Goal: Information Seeking & Learning: Learn about a topic

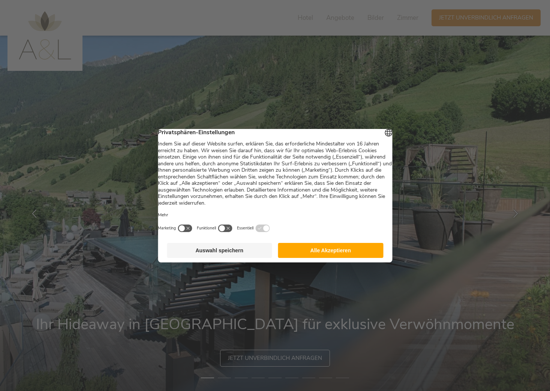
click at [230, 255] on button "Auswahl speichern" at bounding box center [219, 250] width 105 height 15
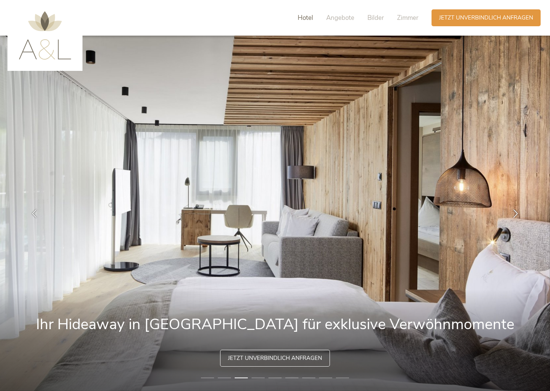
click at [310, 17] on span "Hotel" at bounding box center [305, 18] width 15 height 9
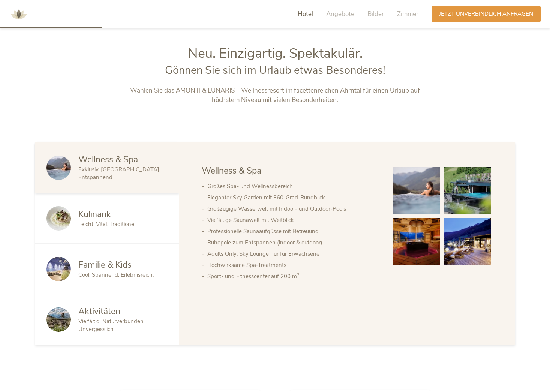
scroll to position [417, 0]
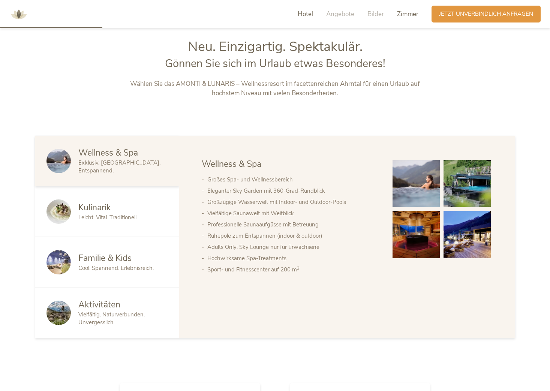
click at [413, 12] on span "Zimmer" at bounding box center [407, 14] width 21 height 9
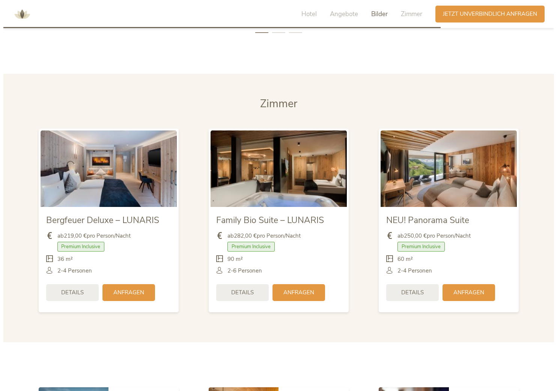
scroll to position [1818, 0]
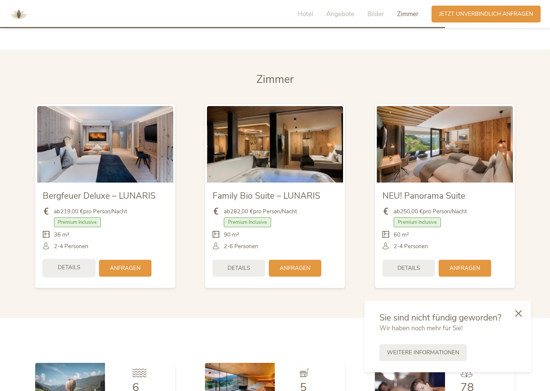
click at [66, 264] on span "Details" at bounding box center [69, 268] width 23 height 8
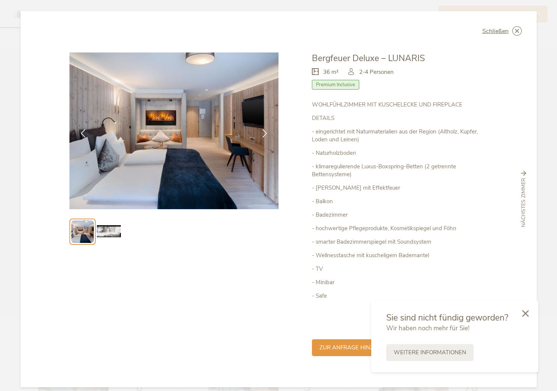
scroll to position [8, 0]
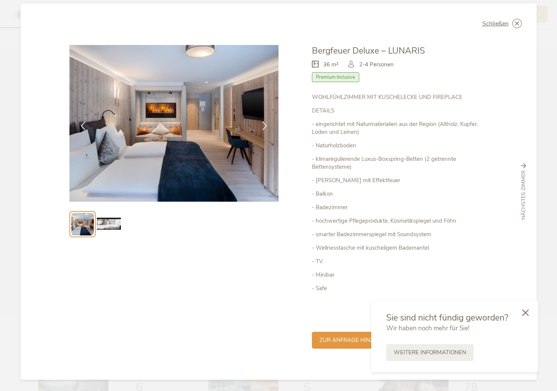
click at [526, 312] on icon at bounding box center [525, 313] width 7 height 7
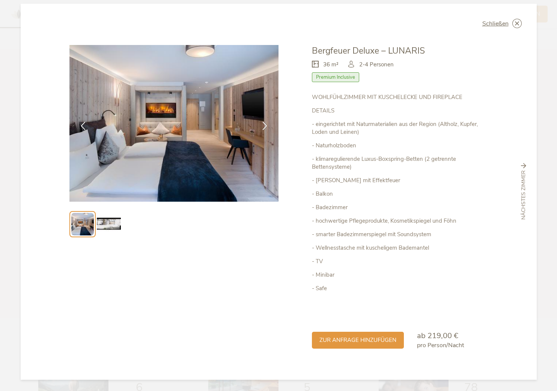
click at [522, 178] on span "nächstes Zimmer" at bounding box center [524, 196] width 8 height 50
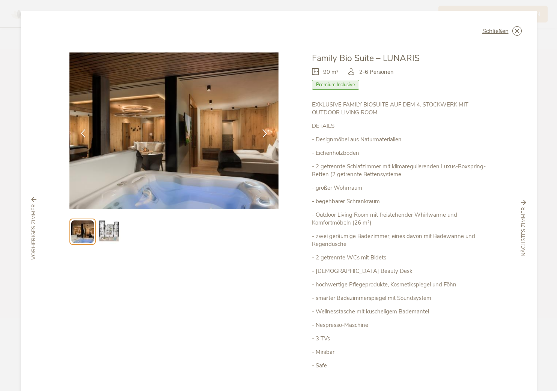
click at [106, 229] on img at bounding box center [109, 232] width 24 height 24
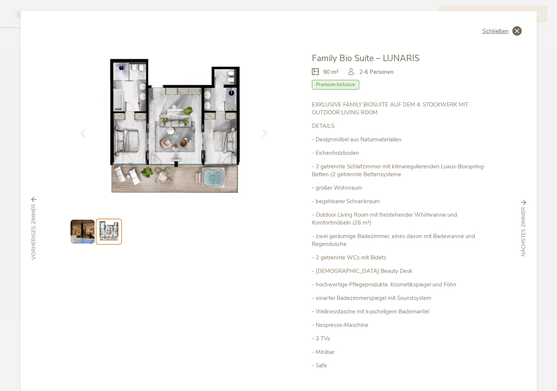
click at [494, 31] on span "Schließen" at bounding box center [495, 31] width 26 height 6
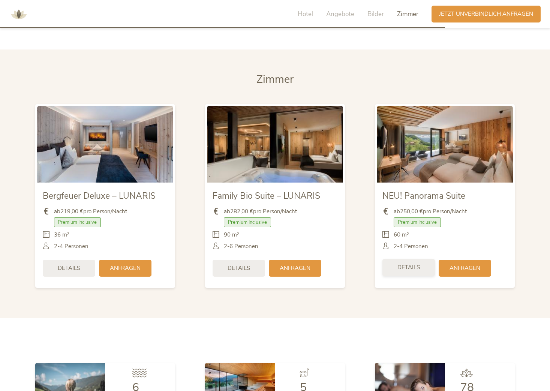
click at [410, 264] on span "Details" at bounding box center [409, 268] width 23 height 8
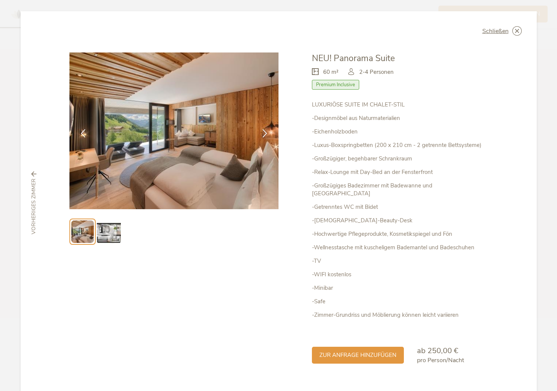
click at [105, 232] on img at bounding box center [109, 232] width 24 height 24
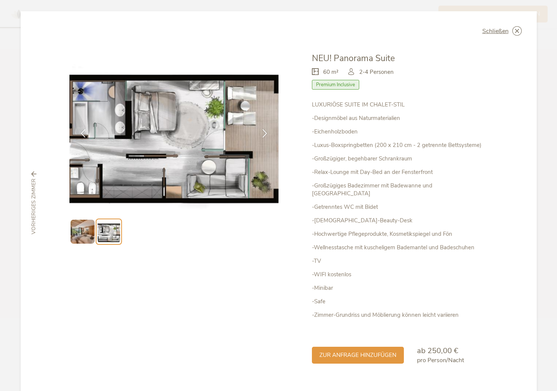
click at [90, 233] on img at bounding box center [83, 232] width 24 height 24
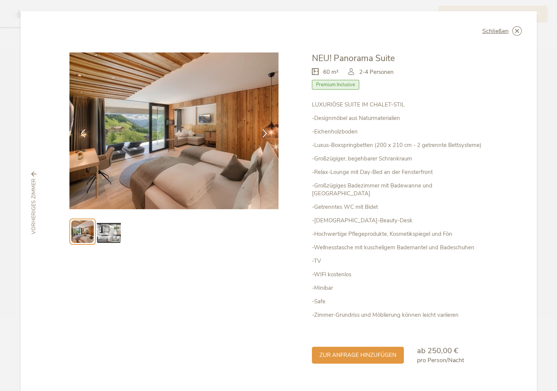
click at [99, 232] on img at bounding box center [109, 232] width 24 height 24
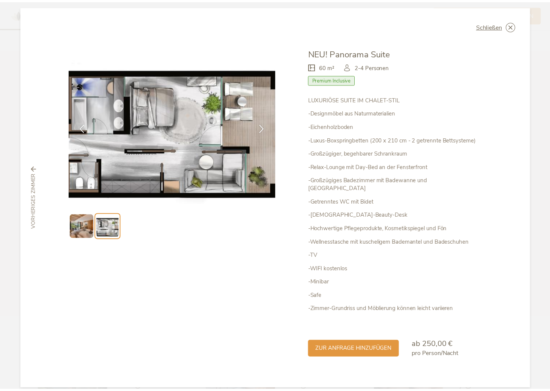
scroll to position [7, 0]
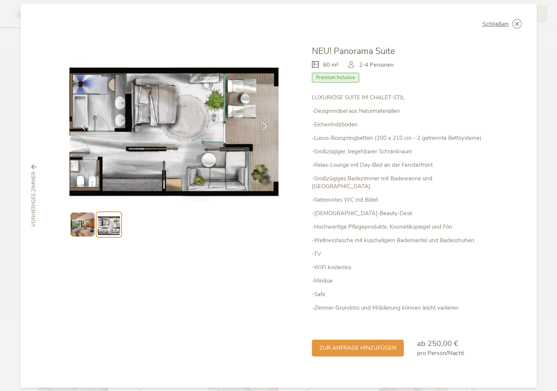
click at [334, 78] on span "Premium Inclusive" at bounding box center [335, 78] width 47 height 10
click at [510, 19] on div "Schließen NEU! Panorama Suite 60 m² Premium Inclusive" at bounding box center [279, 196] width 516 height 384
click at [512, 22] on icon at bounding box center [516, 23] width 9 height 9
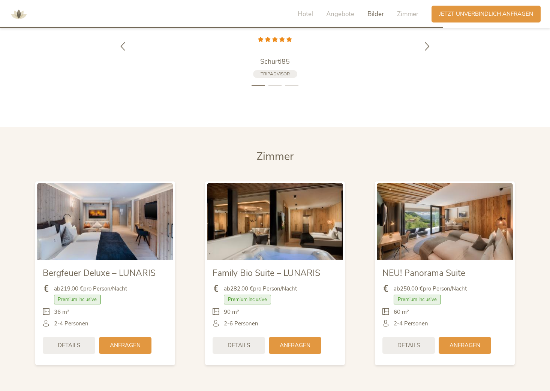
scroll to position [1818, 0]
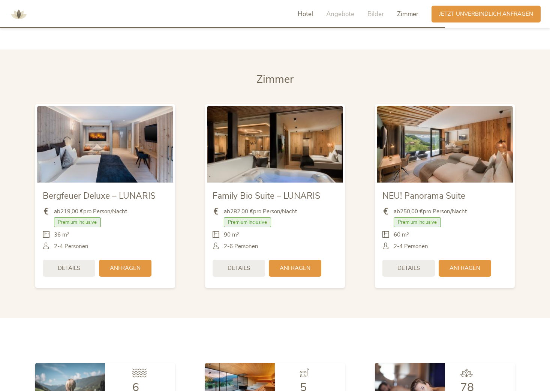
click at [308, 15] on span "Hotel" at bounding box center [305, 14] width 15 height 9
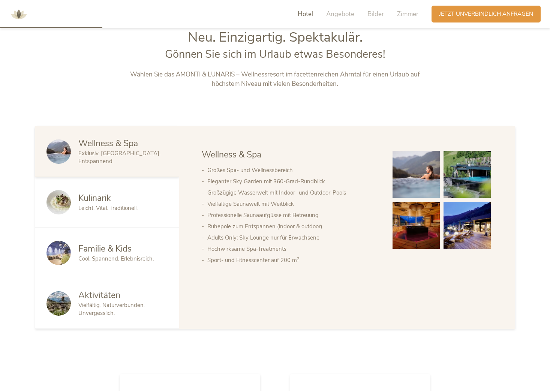
scroll to position [417, 0]
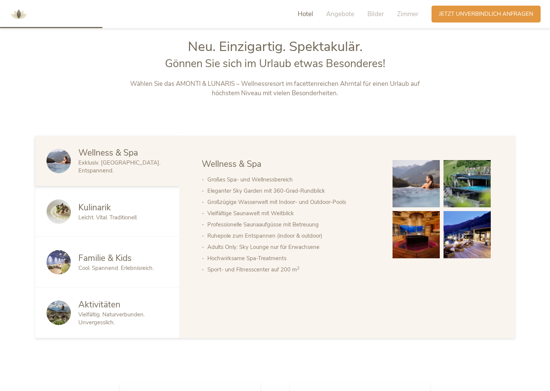
click at [90, 209] on span "Kulinarik" at bounding box center [94, 208] width 33 height 12
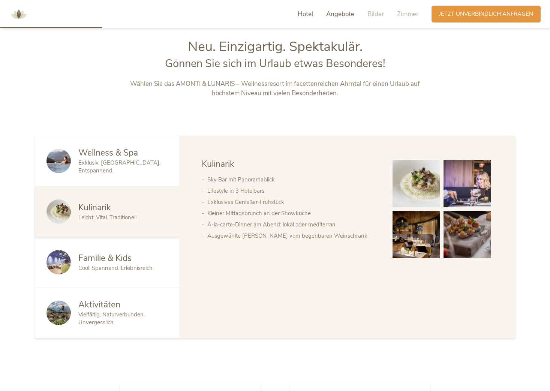
click at [345, 15] on span "Angebote" at bounding box center [340, 14] width 28 height 9
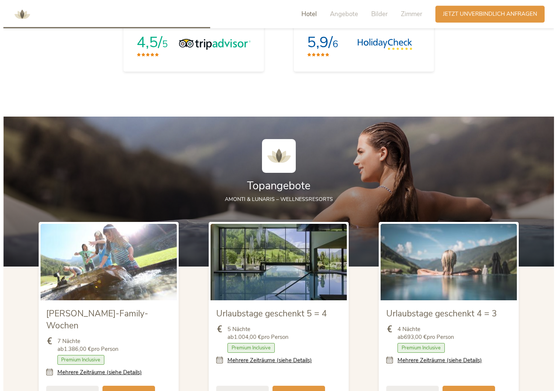
scroll to position [863, 0]
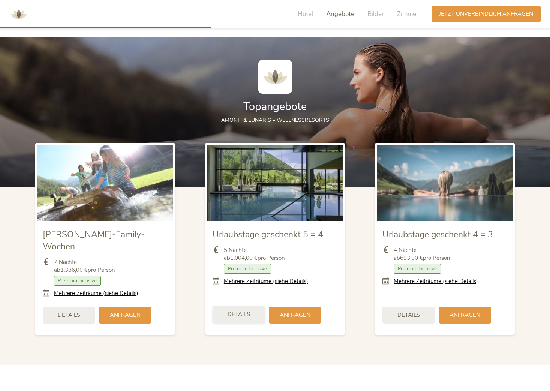
click at [242, 311] on span "Details" at bounding box center [239, 315] width 23 height 8
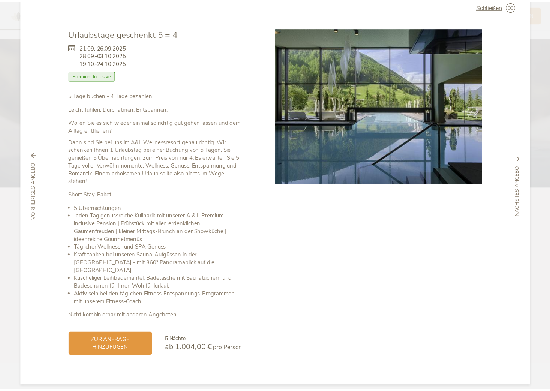
scroll to position [0, 0]
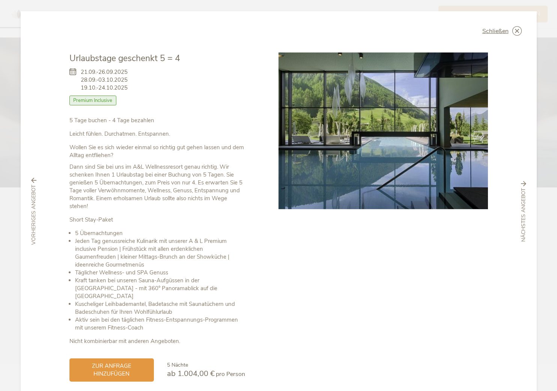
click at [88, 100] on span "Premium Inclusive" at bounding box center [92, 101] width 47 height 10
click at [521, 181] on icon at bounding box center [523, 183] width 5 height 5
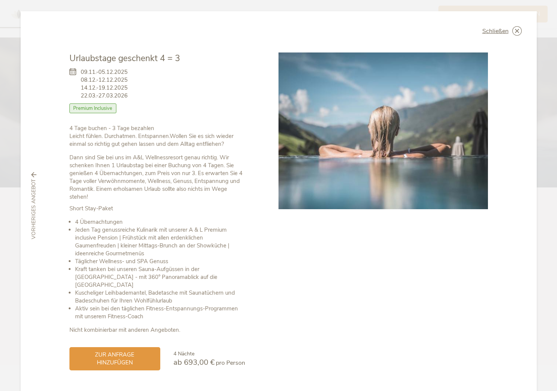
click at [513, 26] on div "Schließen Urlaubstage geschenkt 4 = 3 09.11.-05.12.2025 08.12.-12.12.2025 Halbp…" at bounding box center [279, 206] width 516 height 390
click at [512, 27] on icon at bounding box center [516, 30] width 9 height 9
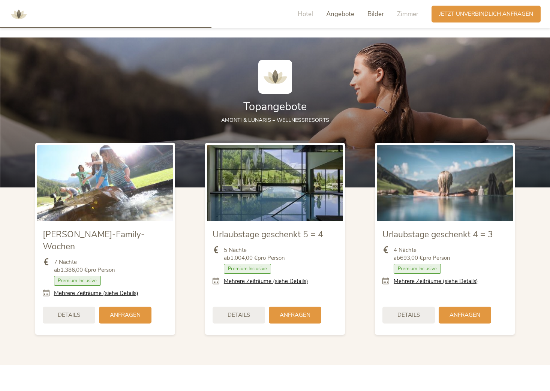
click at [368, 14] on span "Bilder" at bounding box center [376, 14] width 17 height 9
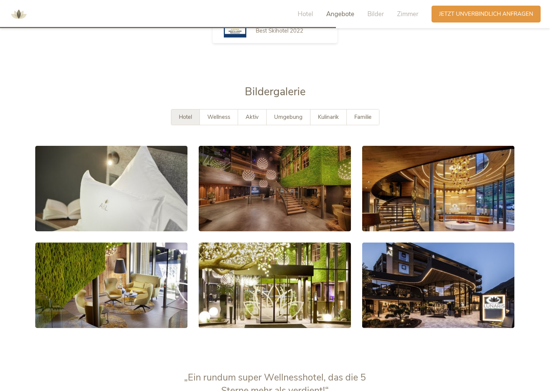
scroll to position [1407, 0]
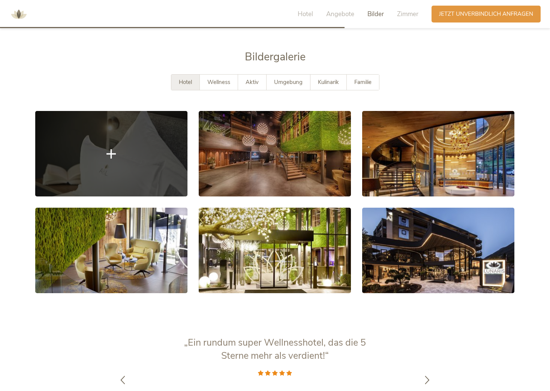
click at [141, 149] on link at bounding box center [111, 154] width 152 height 86
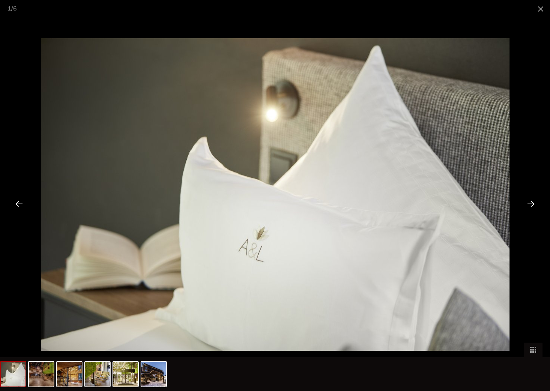
click at [533, 205] on div at bounding box center [531, 203] width 23 height 23
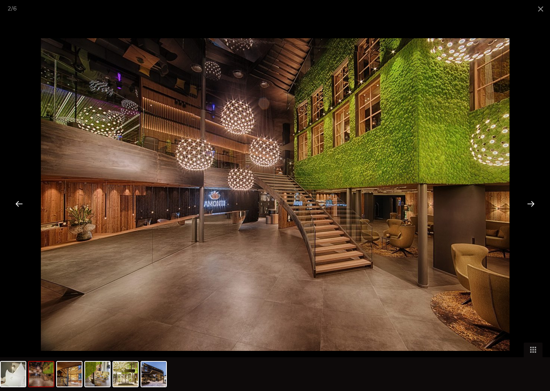
click at [531, 203] on div at bounding box center [531, 203] width 23 height 23
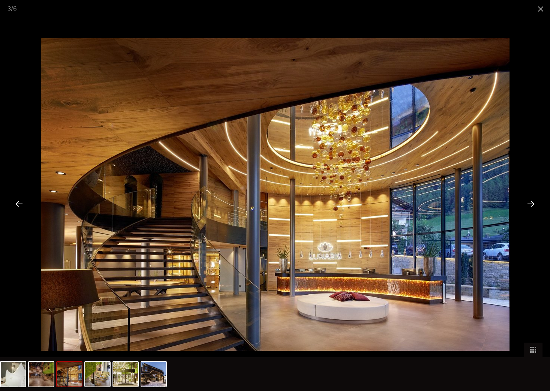
click at [531, 203] on div at bounding box center [531, 203] width 23 height 23
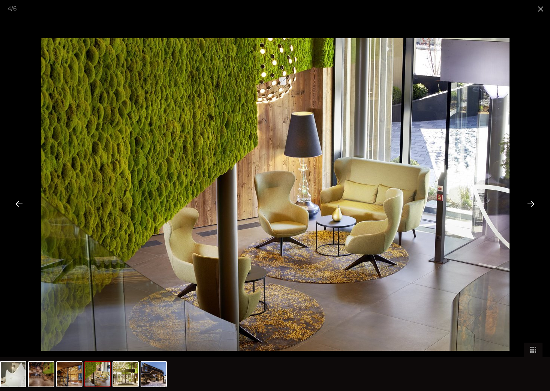
click at [531, 203] on div at bounding box center [531, 203] width 23 height 23
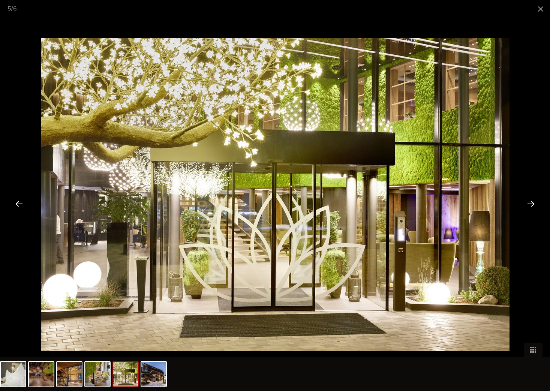
click at [531, 203] on div at bounding box center [531, 203] width 23 height 23
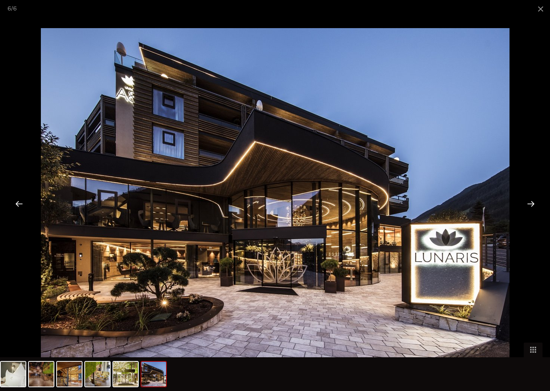
click at [531, 203] on div at bounding box center [531, 203] width 23 height 23
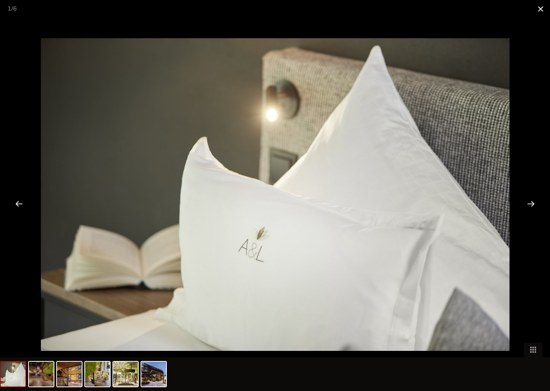
click at [537, 9] on span at bounding box center [541, 9] width 19 height 18
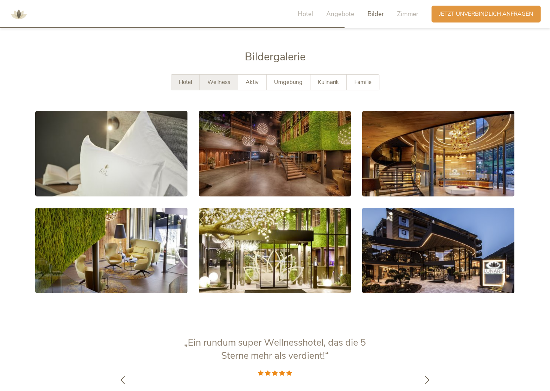
click at [216, 78] on span "Wellness" at bounding box center [219, 82] width 23 height 8
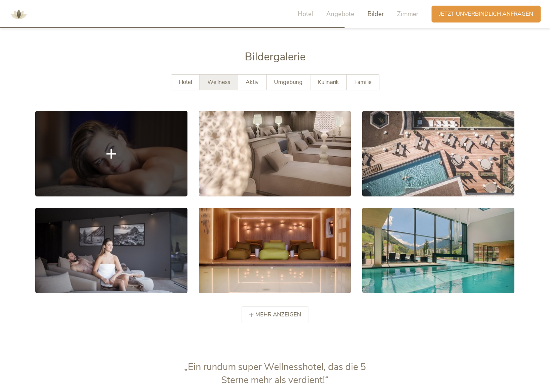
click at [151, 135] on link at bounding box center [111, 154] width 152 height 86
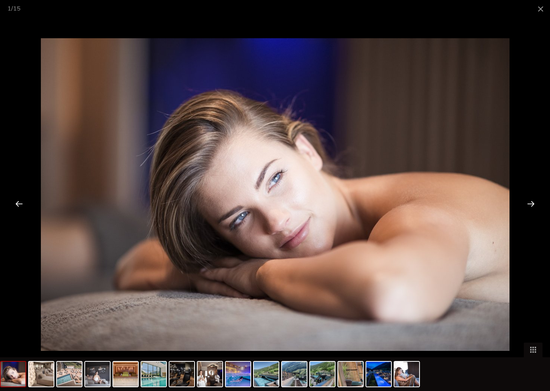
click at [532, 203] on div at bounding box center [531, 203] width 23 height 23
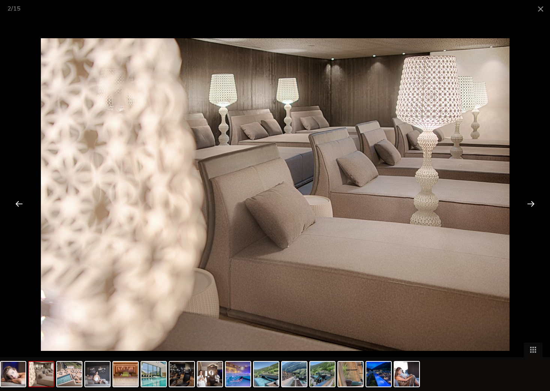
click at [532, 203] on div at bounding box center [531, 203] width 23 height 23
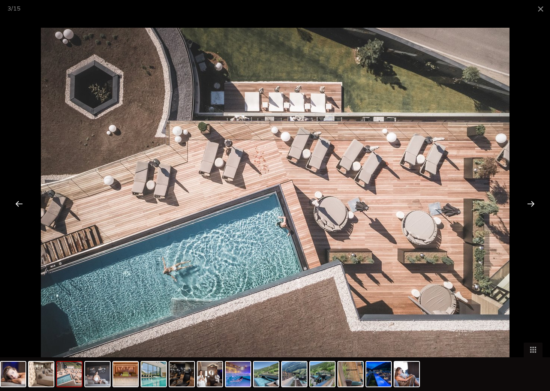
click at [532, 203] on div at bounding box center [531, 203] width 23 height 23
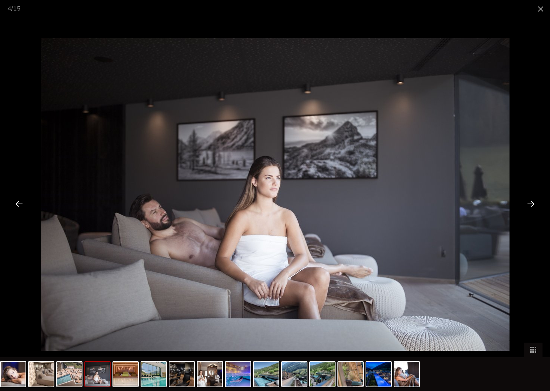
click at [532, 203] on div at bounding box center [531, 203] width 23 height 23
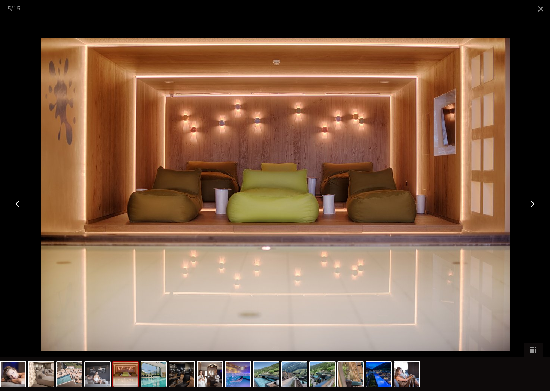
click at [532, 203] on div at bounding box center [531, 203] width 23 height 23
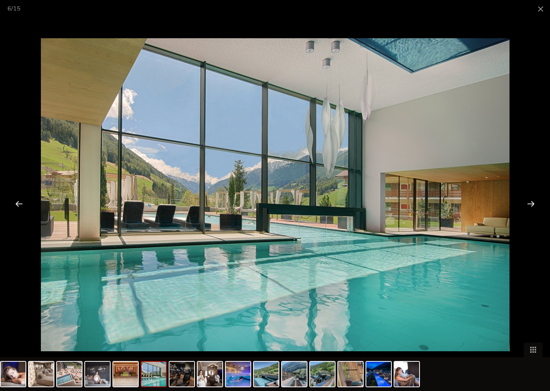
click at [532, 203] on div at bounding box center [531, 203] width 23 height 23
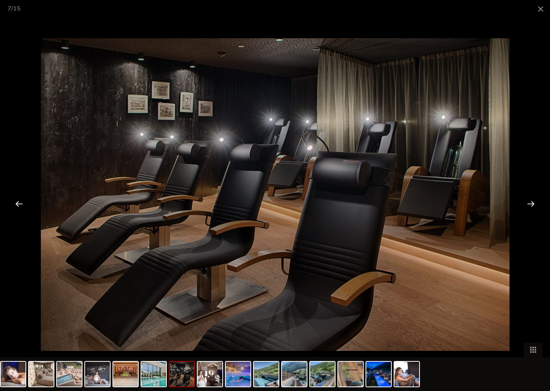
click at [532, 203] on div at bounding box center [531, 203] width 23 height 23
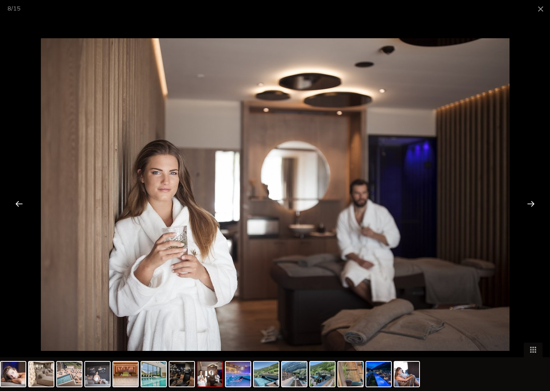
click at [532, 203] on div at bounding box center [531, 203] width 23 height 23
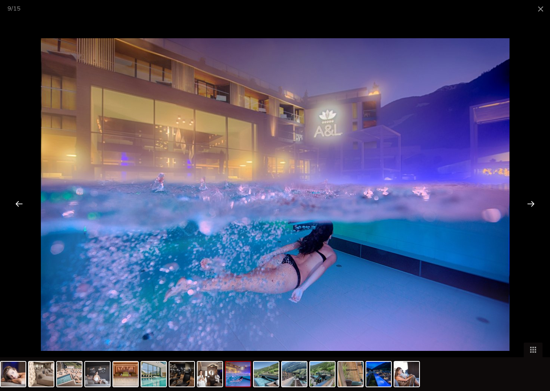
click at [532, 203] on div at bounding box center [531, 203] width 23 height 23
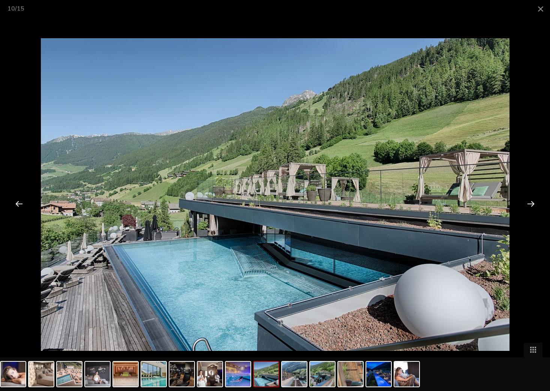
click at [532, 203] on div at bounding box center [531, 203] width 23 height 23
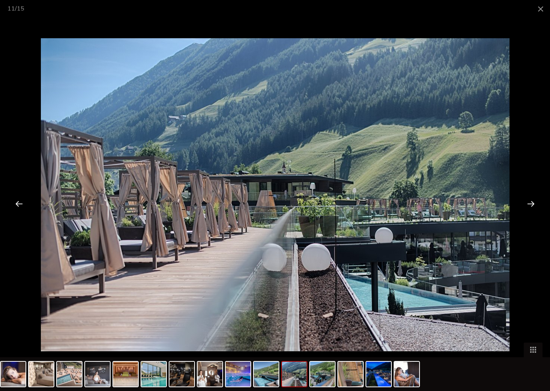
click at [532, 203] on div at bounding box center [531, 203] width 23 height 23
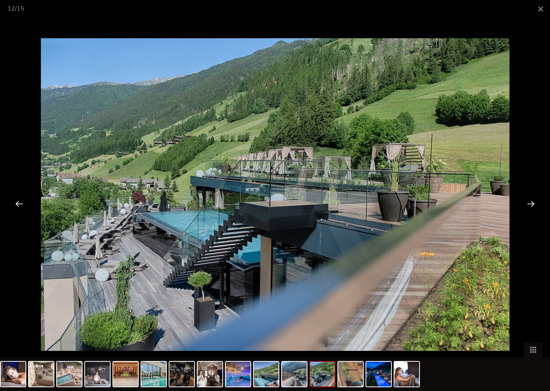
click at [532, 203] on div at bounding box center [531, 203] width 23 height 23
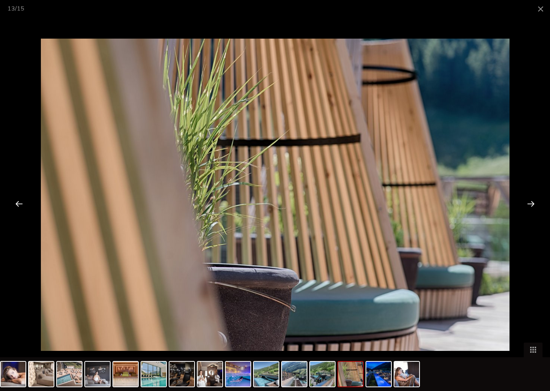
click at [532, 203] on div at bounding box center [531, 203] width 23 height 23
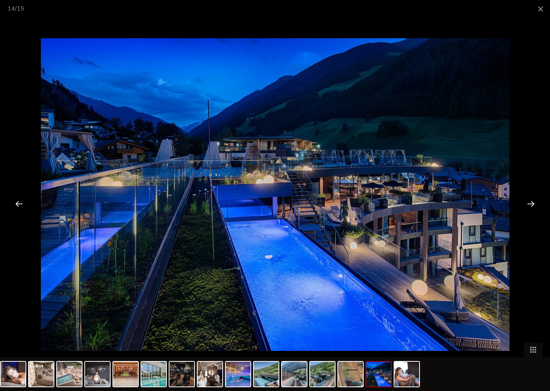
click at [532, 203] on div at bounding box center [531, 203] width 23 height 23
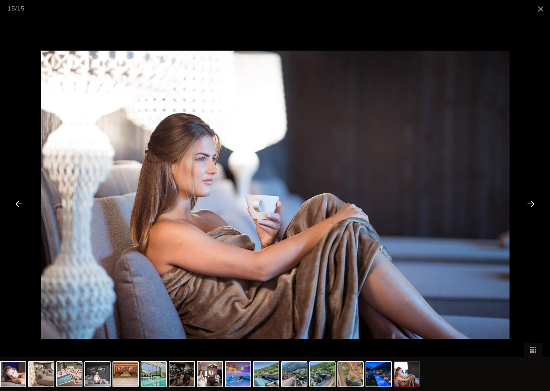
click at [532, 203] on div at bounding box center [531, 203] width 23 height 23
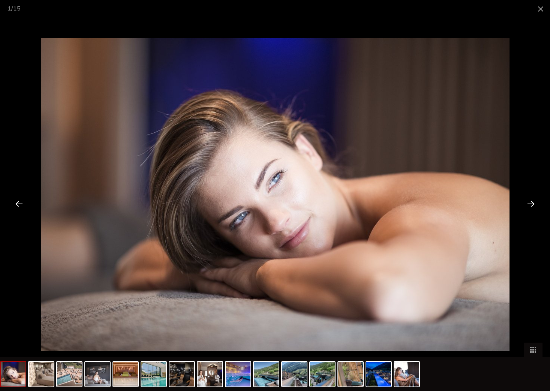
click at [532, 203] on div at bounding box center [531, 203] width 23 height 23
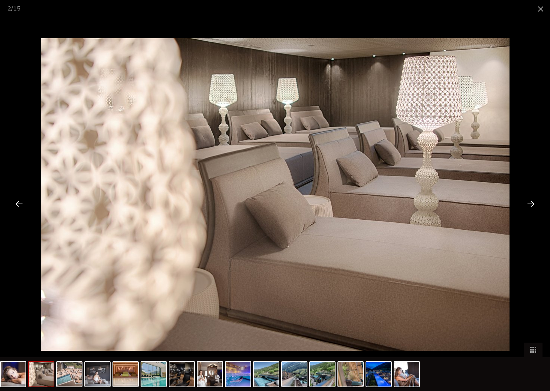
click at [532, 203] on div at bounding box center [531, 203] width 23 height 23
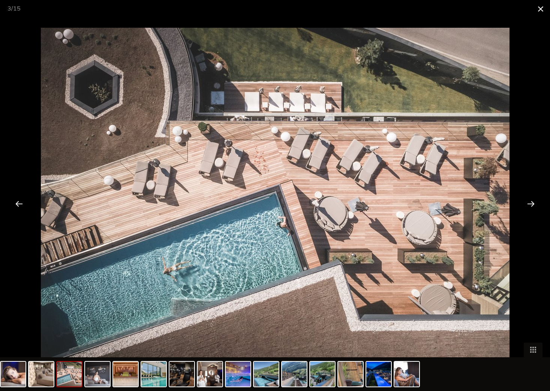
click at [540, 9] on span at bounding box center [541, 9] width 19 height 18
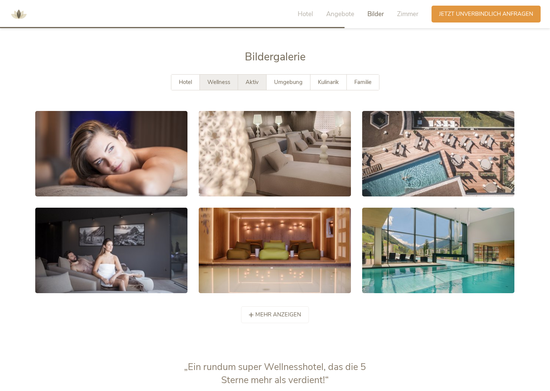
click at [252, 75] on div "Aktiv" at bounding box center [252, 82] width 29 height 15
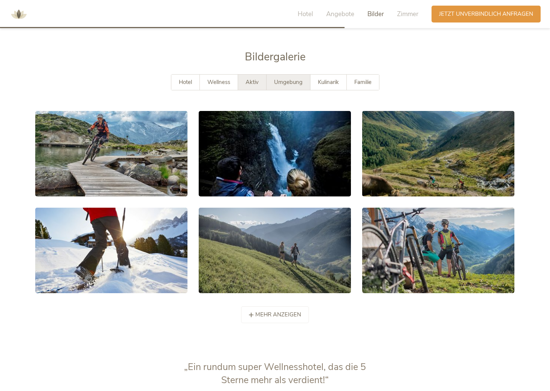
click at [286, 78] on span "Umgebung" at bounding box center [288, 82] width 29 height 8
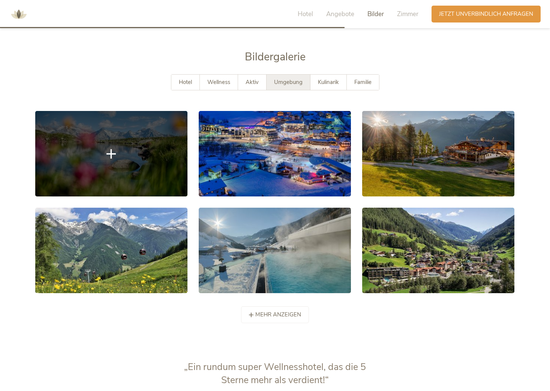
click at [164, 153] on link at bounding box center [111, 154] width 152 height 86
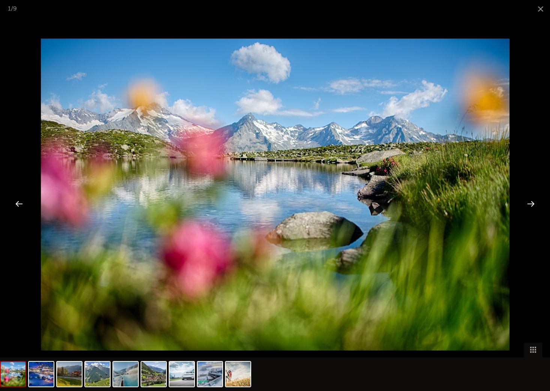
click at [534, 203] on div at bounding box center [531, 203] width 23 height 23
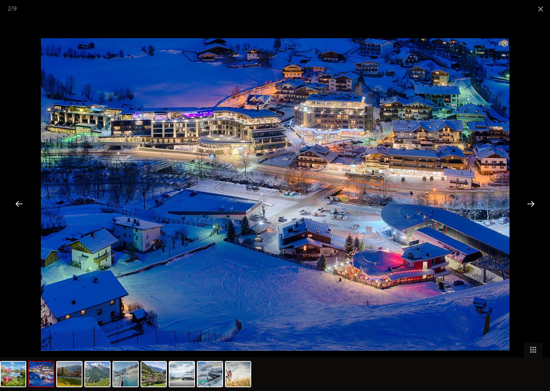
click at [531, 202] on div at bounding box center [531, 203] width 23 height 23
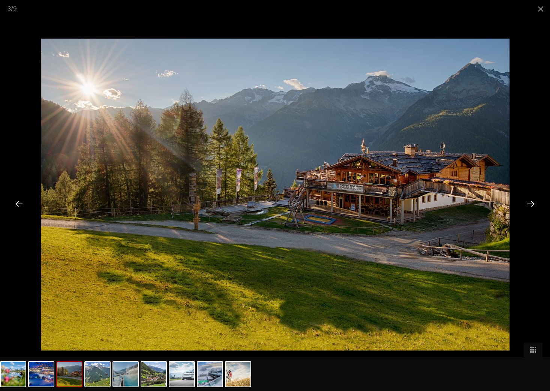
click at [531, 202] on div at bounding box center [531, 203] width 23 height 23
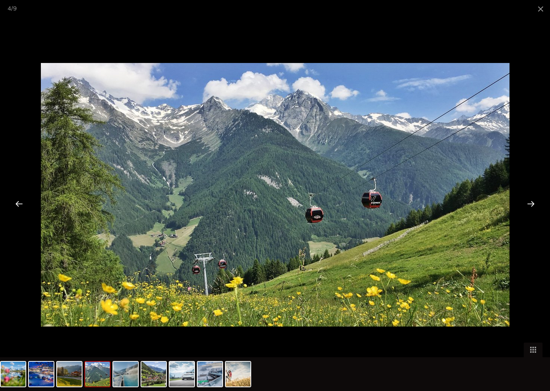
click at [531, 202] on div at bounding box center [531, 203] width 23 height 23
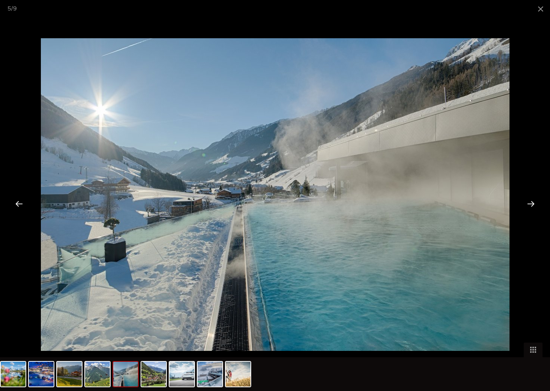
click at [531, 202] on div at bounding box center [531, 203] width 23 height 23
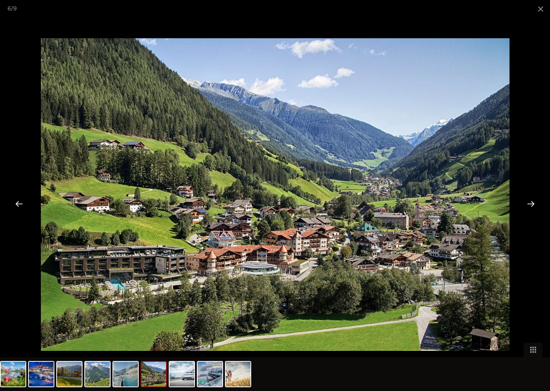
click at [531, 202] on div at bounding box center [531, 203] width 23 height 23
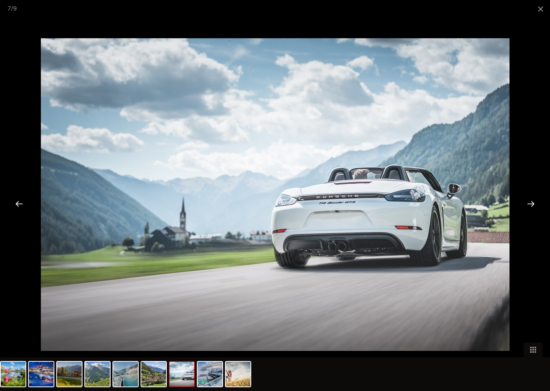
click at [531, 202] on div at bounding box center [531, 203] width 23 height 23
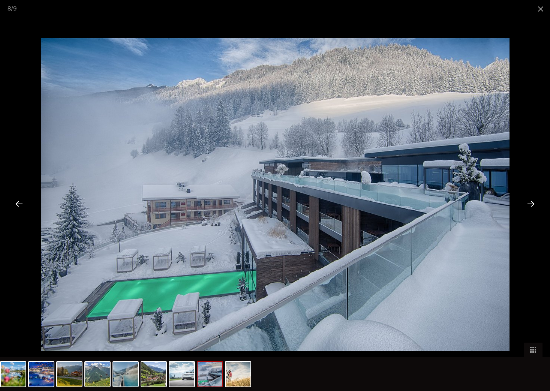
click at [531, 202] on div at bounding box center [531, 203] width 23 height 23
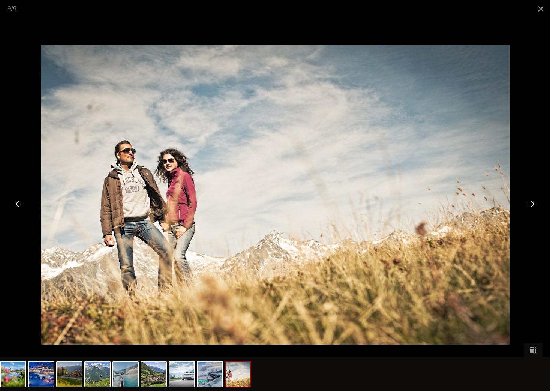
click at [17, 205] on div at bounding box center [19, 203] width 23 height 23
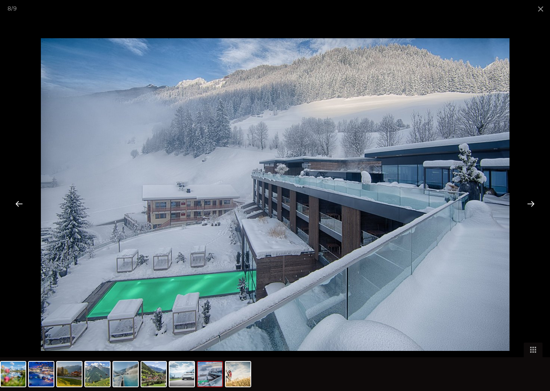
click at [533, 203] on div at bounding box center [531, 203] width 23 height 23
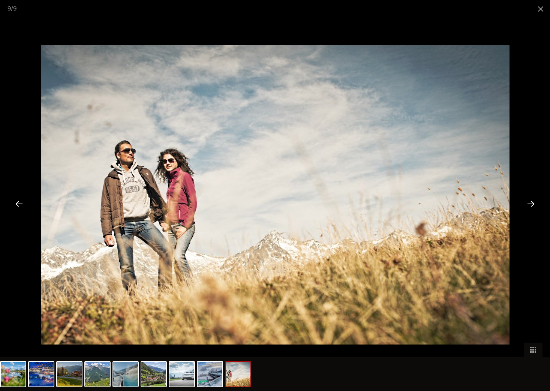
click at [533, 202] on div at bounding box center [531, 203] width 23 height 23
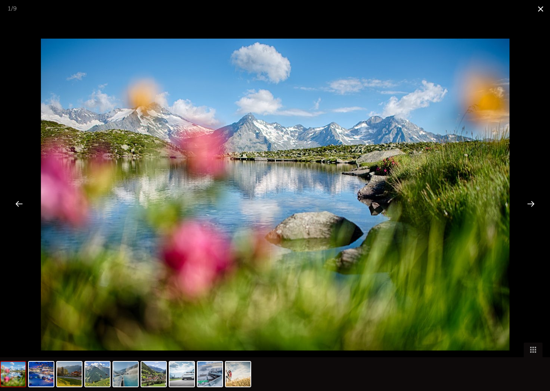
click at [541, 10] on span at bounding box center [541, 9] width 19 height 18
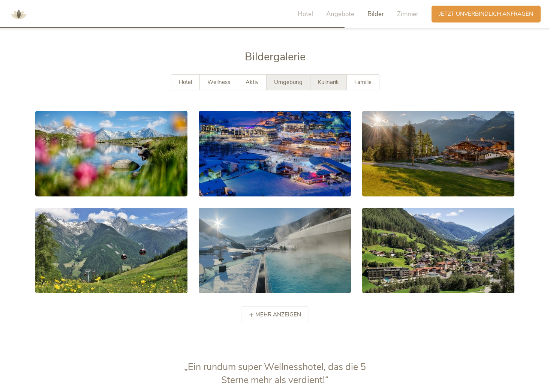
click at [317, 75] on div "Kulinarik" at bounding box center [329, 82] width 36 height 15
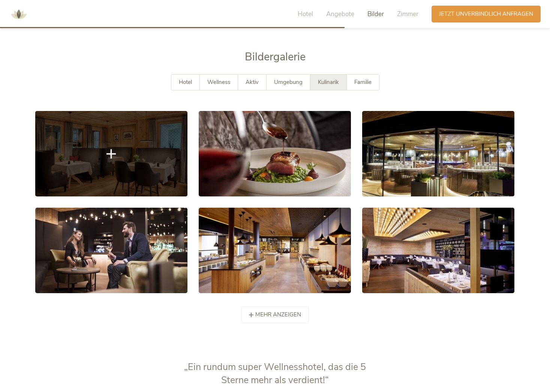
click at [153, 152] on link at bounding box center [111, 154] width 152 height 86
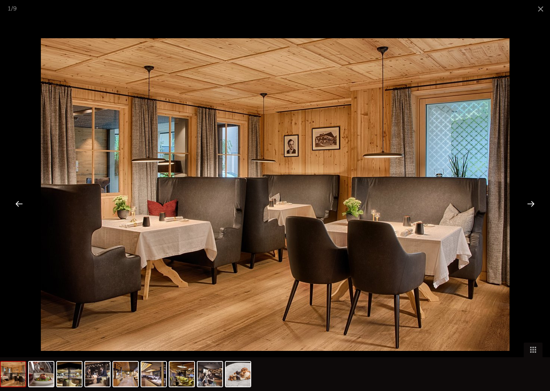
click at [531, 204] on div at bounding box center [531, 203] width 23 height 23
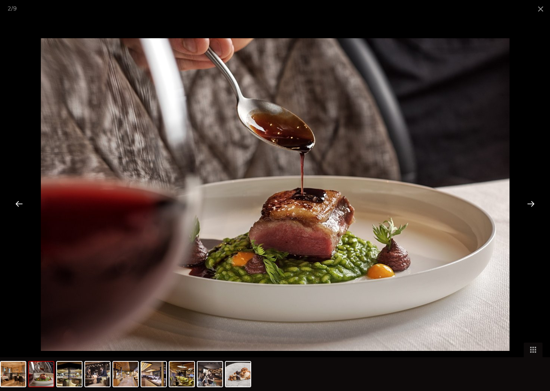
click at [531, 204] on div at bounding box center [531, 203] width 23 height 23
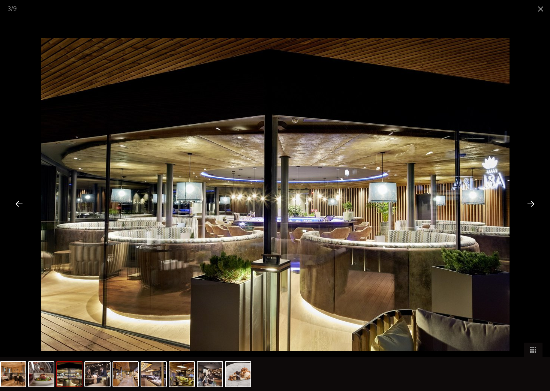
click at [531, 203] on div at bounding box center [531, 203] width 23 height 23
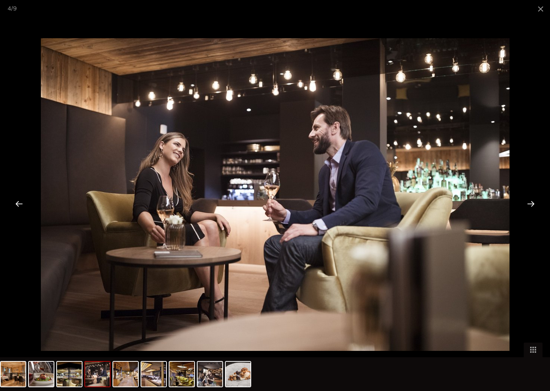
click at [531, 203] on div at bounding box center [531, 203] width 23 height 23
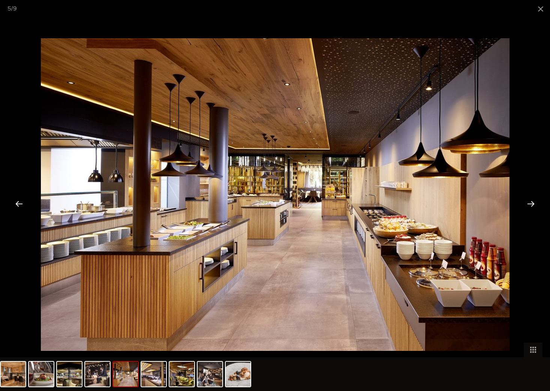
click at [17, 203] on div at bounding box center [19, 203] width 23 height 23
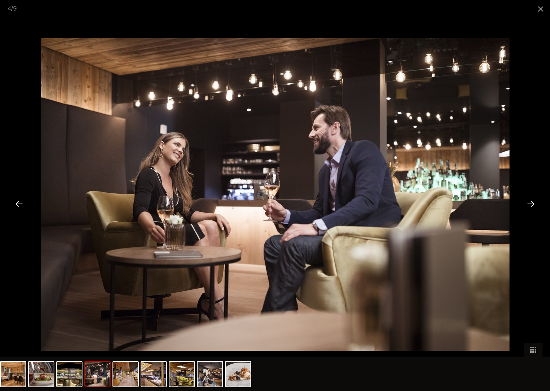
click at [534, 205] on div at bounding box center [531, 203] width 23 height 23
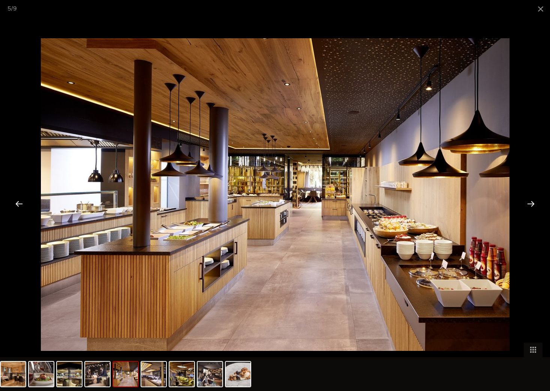
click at [530, 202] on div at bounding box center [531, 203] width 23 height 23
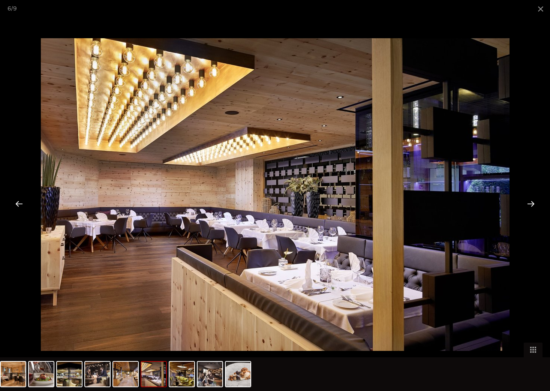
click at [530, 202] on div at bounding box center [531, 203] width 23 height 23
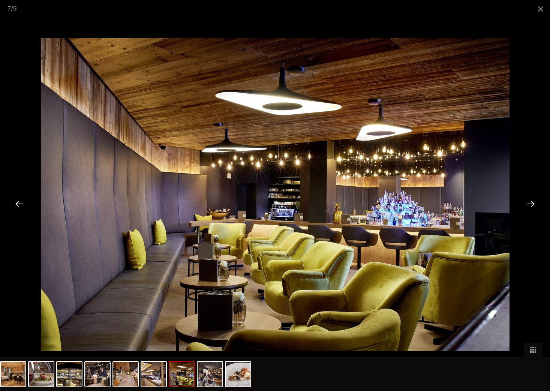
click at [530, 202] on div at bounding box center [531, 203] width 23 height 23
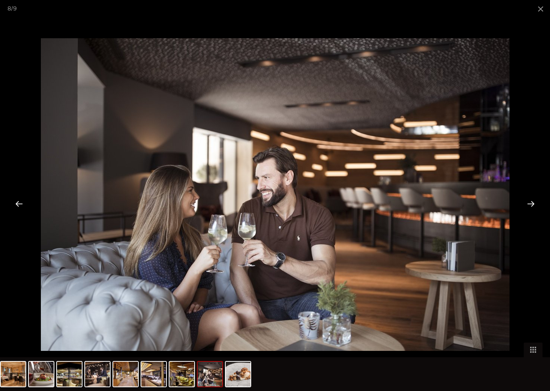
click at [530, 203] on div at bounding box center [531, 203] width 23 height 23
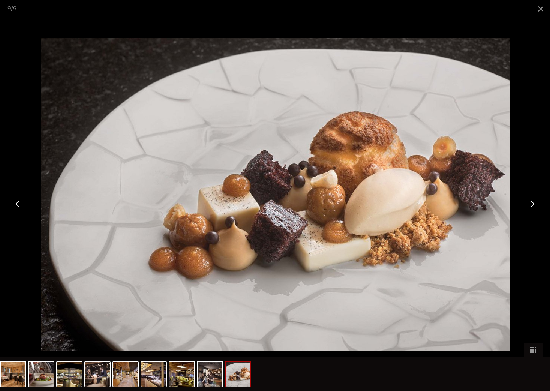
click at [530, 203] on div at bounding box center [531, 203] width 23 height 23
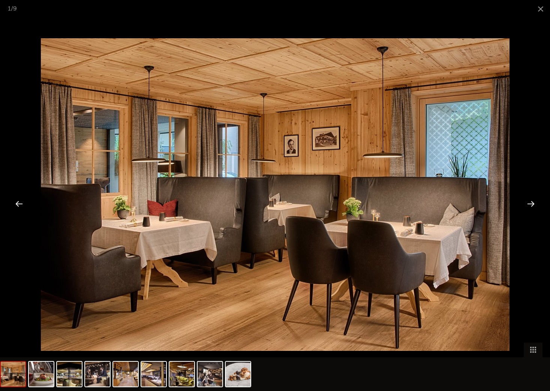
click at [530, 203] on div at bounding box center [531, 203] width 23 height 23
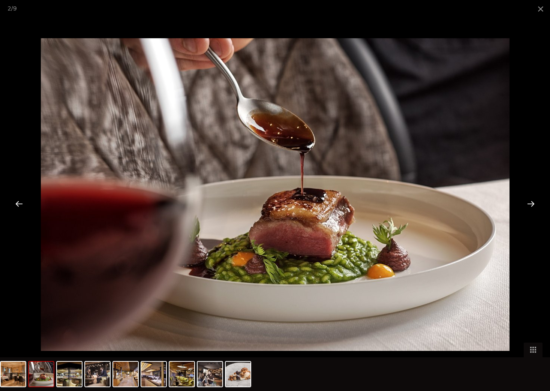
drag, startPoint x: 539, startPoint y: 9, endPoint x: 223, endPoint y: 59, distance: 319.9
click at [520, 11] on div "2 / 9" at bounding box center [275, 9] width 550 height 18
click at [538, 10] on span at bounding box center [541, 9] width 19 height 18
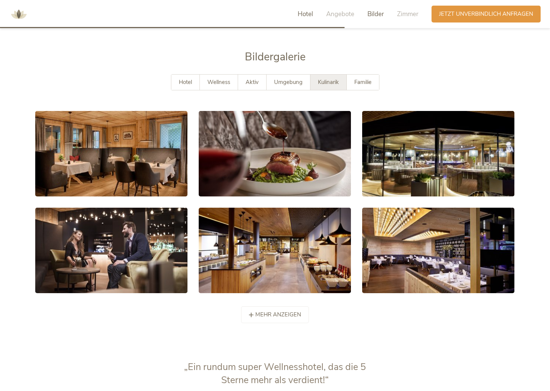
click at [301, 14] on span "Hotel" at bounding box center [305, 14] width 15 height 9
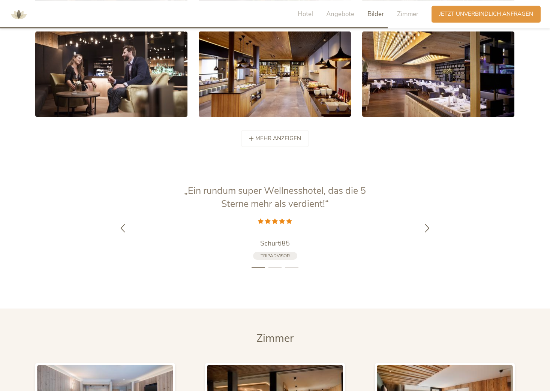
scroll to position [1618, 0]
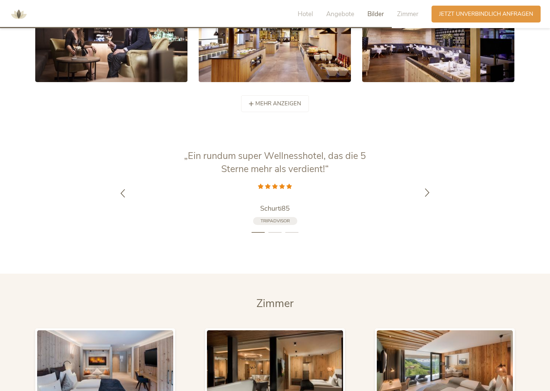
click at [429, 188] on icon at bounding box center [427, 192] width 9 height 9
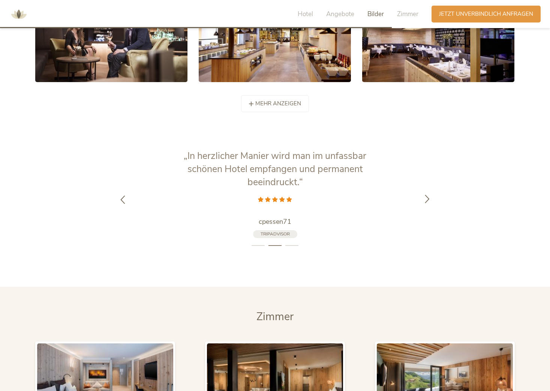
click at [427, 195] on icon at bounding box center [427, 199] width 9 height 9
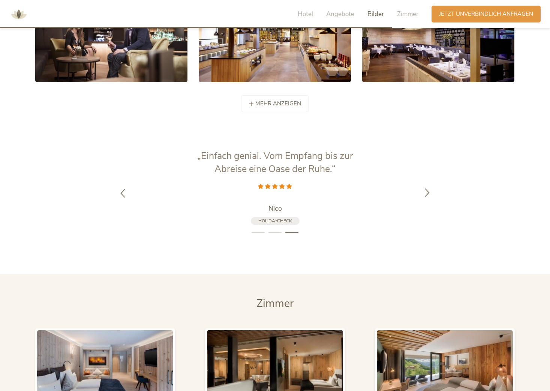
click at [427, 188] on icon at bounding box center [427, 192] width 9 height 9
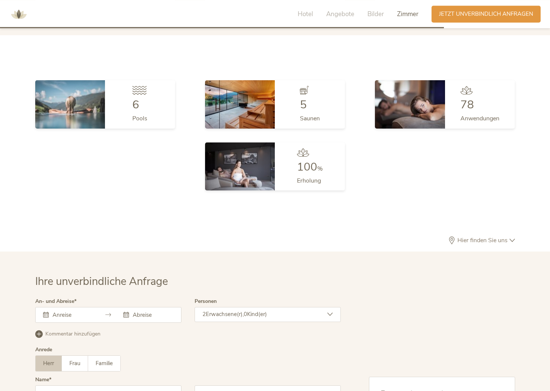
scroll to position [2143, 0]
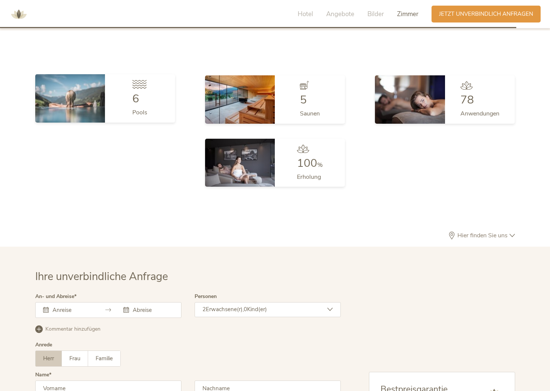
click at [64, 90] on img at bounding box center [70, 98] width 70 height 48
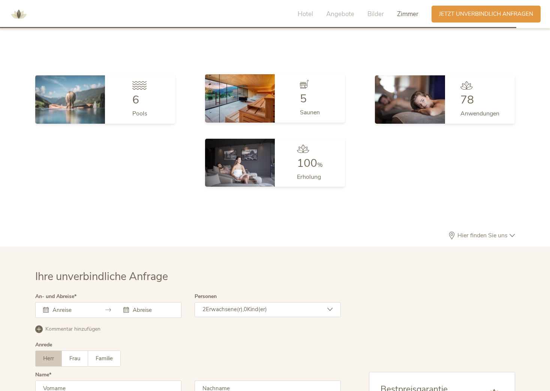
click at [250, 105] on img at bounding box center [240, 98] width 70 height 48
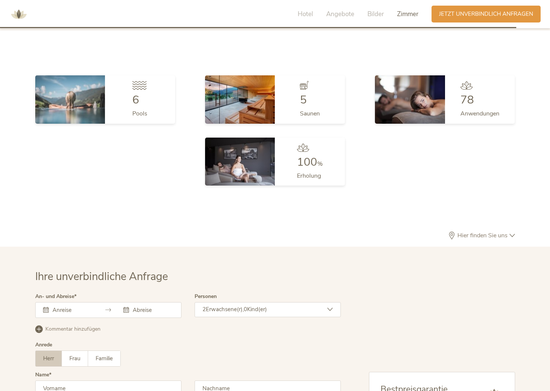
click at [257, 154] on img at bounding box center [240, 162] width 70 height 48
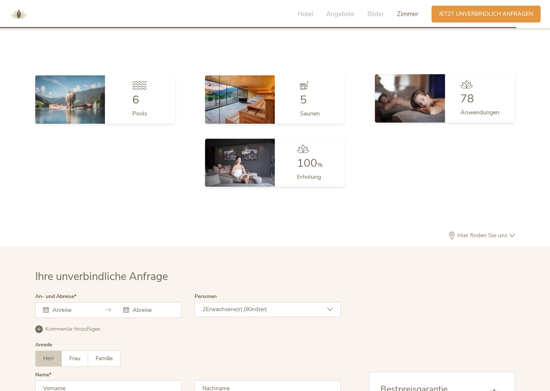
click at [406, 93] on img at bounding box center [410, 98] width 70 height 48
click at [509, 232] on div "Hier finden Sie uns" at bounding box center [275, 239] width 480 height 15
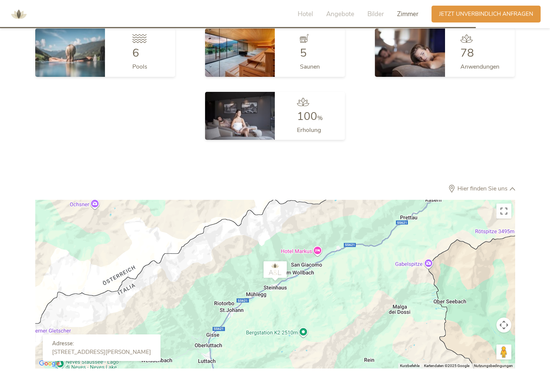
scroll to position [2218, 0]
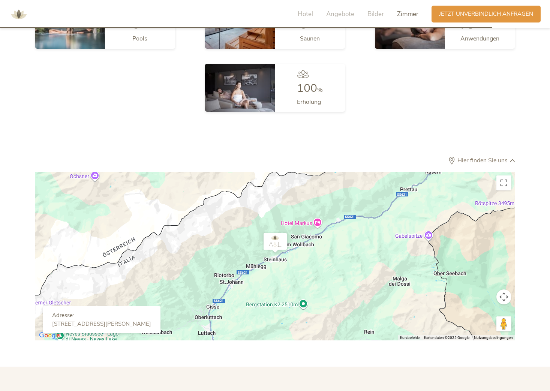
click at [501, 176] on button "Vollbildansicht ein/aus" at bounding box center [504, 183] width 15 height 15
